Goal: Entertainment & Leisure: Consume media (video, audio)

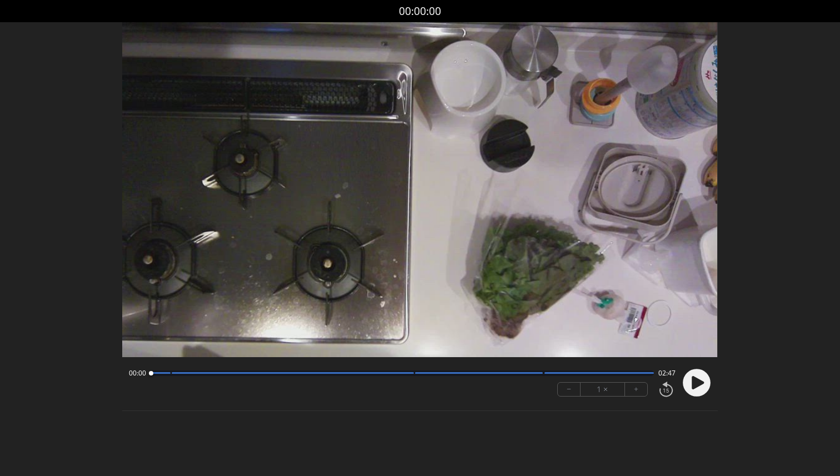
click at [701, 379] on circle at bounding box center [697, 383] width 28 height 28
click at [276, 371] on div at bounding box center [402, 374] width 503 height 6
click at [306, 372] on div at bounding box center [293, 373] width 242 height 2
click at [400, 377] on div "00:52 01:55" at bounding box center [402, 373] width 546 height 9
click at [408, 372] on div at bounding box center [293, 373] width 242 height 2
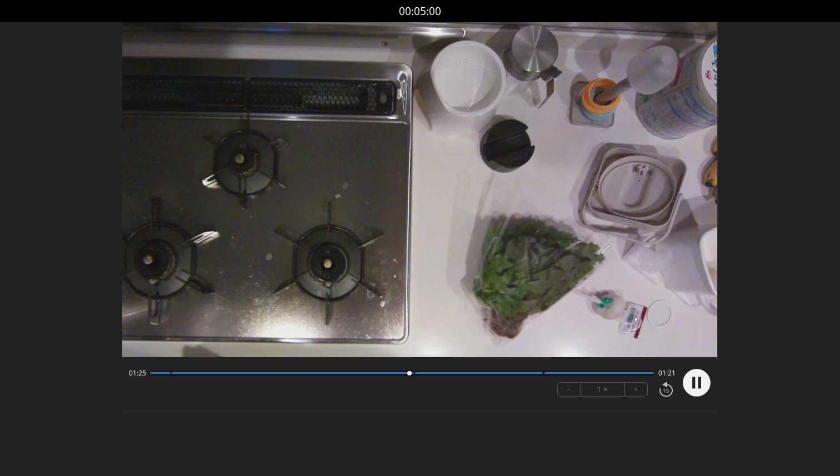
click at [421, 373] on div at bounding box center [479, 373] width 128 height 2
click at [456, 380] on div "01:30 01:16 − 1 × +" at bounding box center [400, 383] width 551 height 38
click at [470, 374] on div at bounding box center [402, 374] width 503 height 6
click at [507, 373] on div at bounding box center [479, 373] width 128 height 2
click at [540, 374] on div at bounding box center [402, 374] width 503 height 6
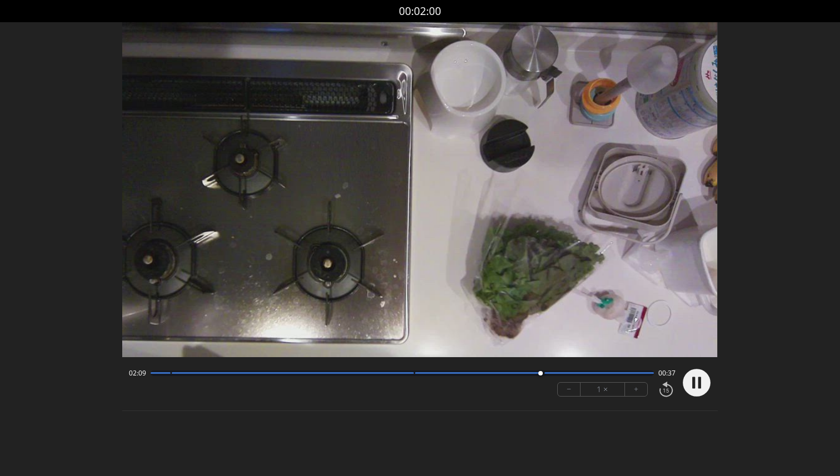
click at [557, 375] on div at bounding box center [402, 374] width 503 height 6
click at [582, 372] on div at bounding box center [599, 373] width 109 height 2
click at [606, 370] on div "02:23 00:23" at bounding box center [402, 373] width 546 height 9
click at [628, 374] on div at bounding box center [402, 374] width 503 height 6
click at [649, 374] on div at bounding box center [402, 374] width 503 height 6
